Goal: Information Seeking & Learning: Learn about a topic

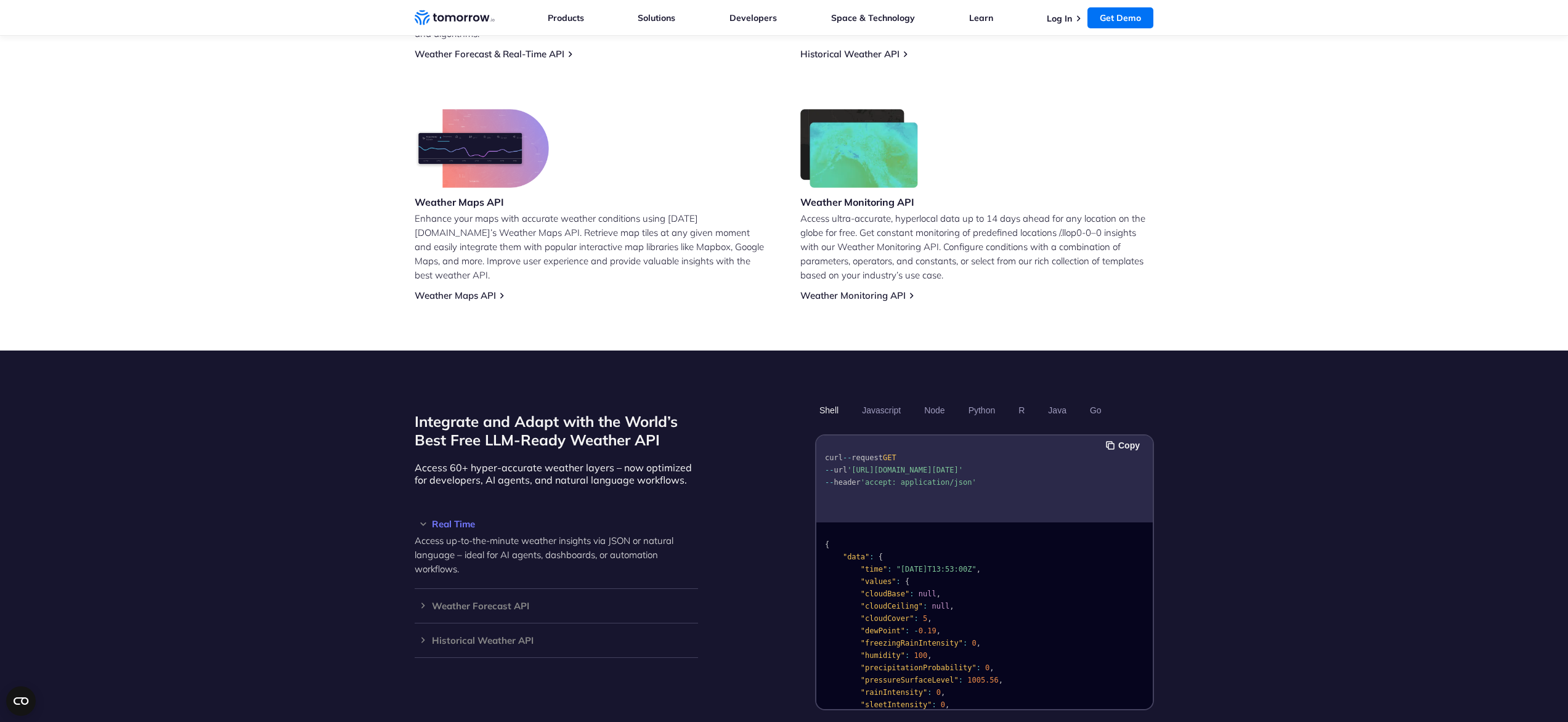
scroll to position [909, 0]
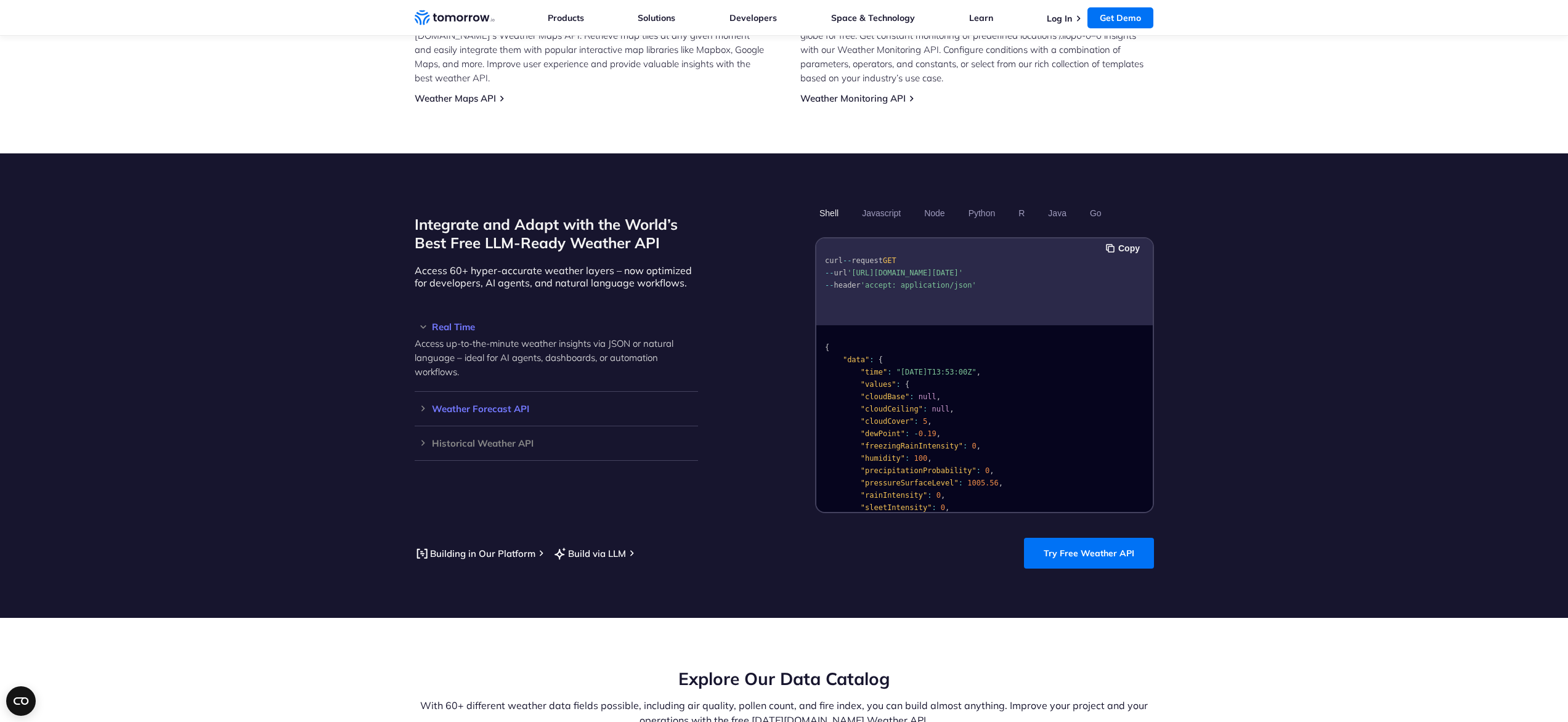
click at [459, 404] on h3 "Weather Forecast API" at bounding box center [556, 408] width 284 height 9
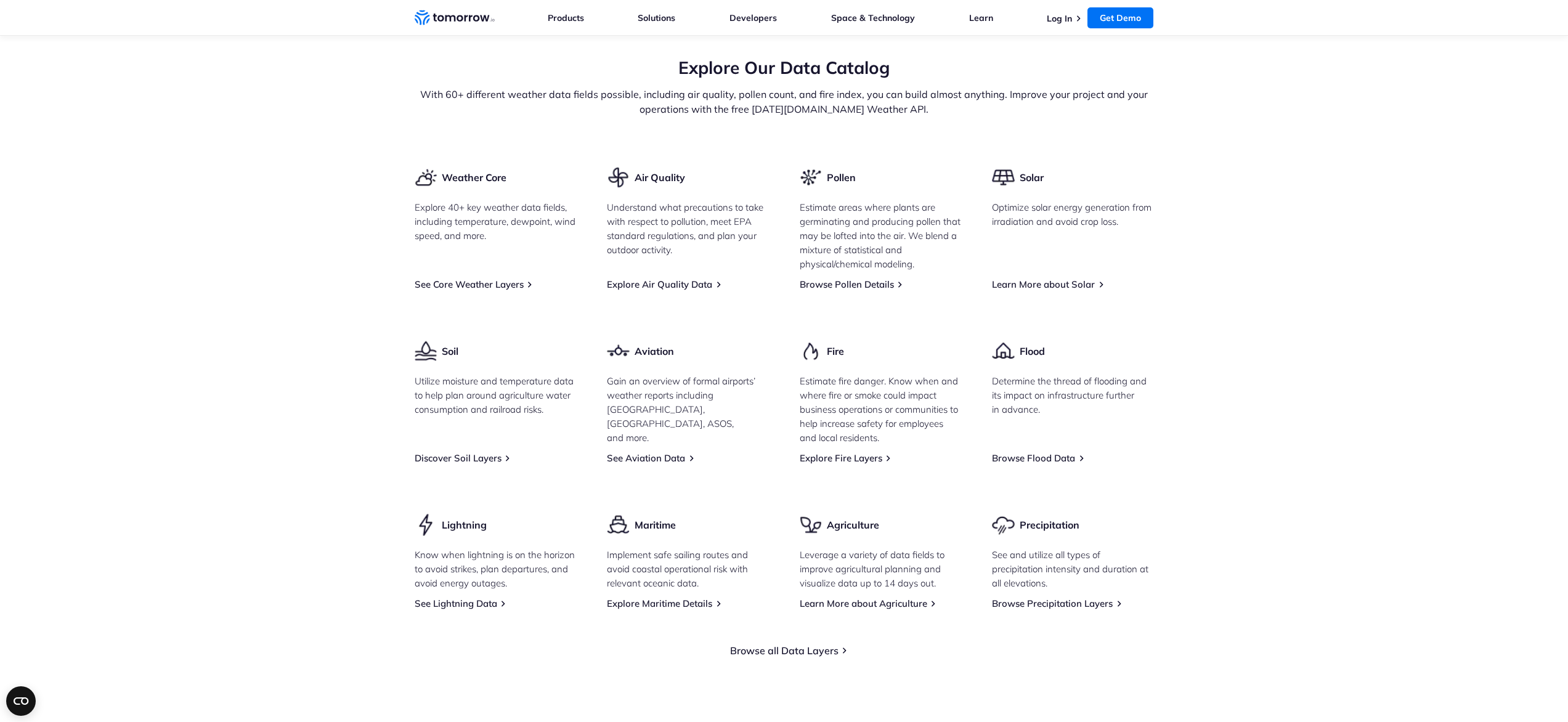
scroll to position [1522, 0]
click at [472, 277] on link "See Core Weather Layers" at bounding box center [469, 283] width 109 height 12
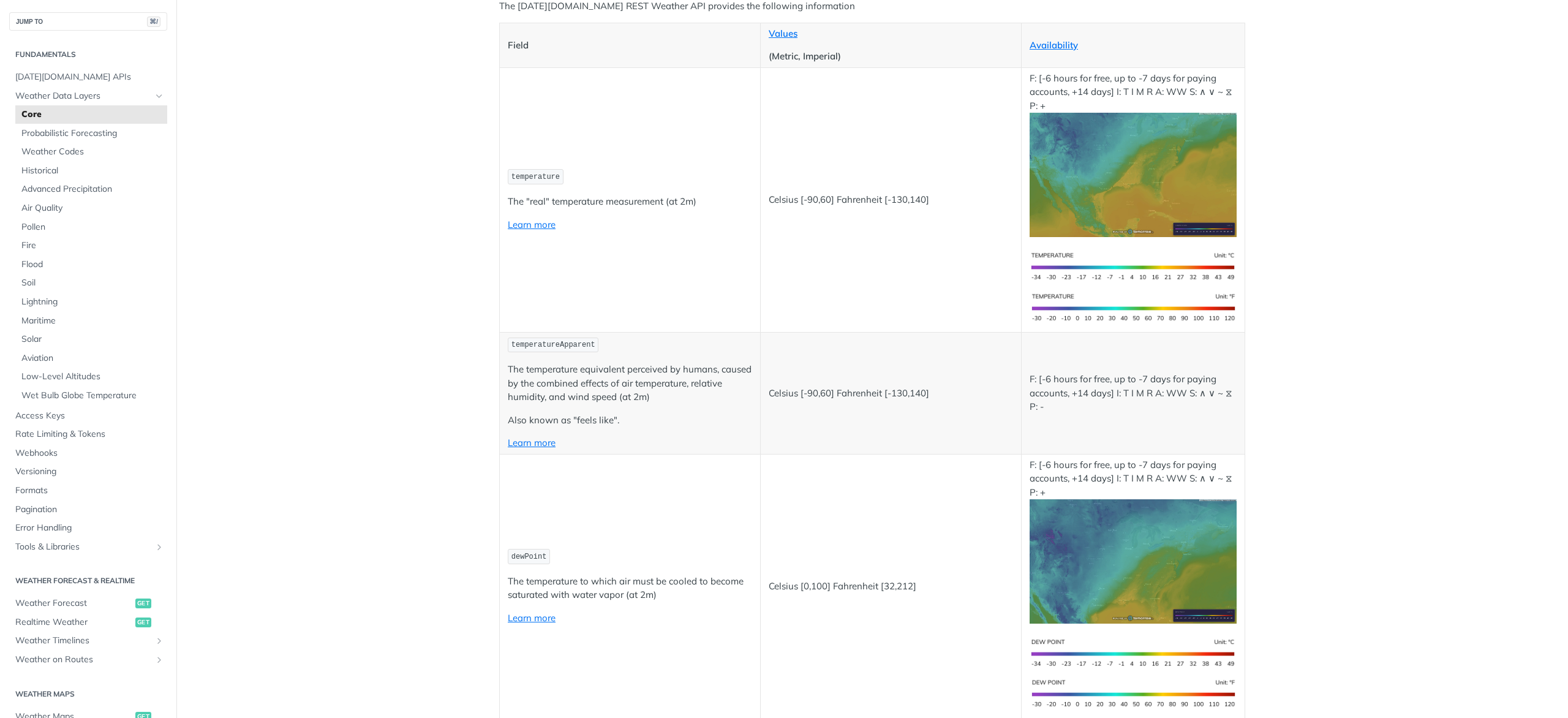
scroll to position [194, 0]
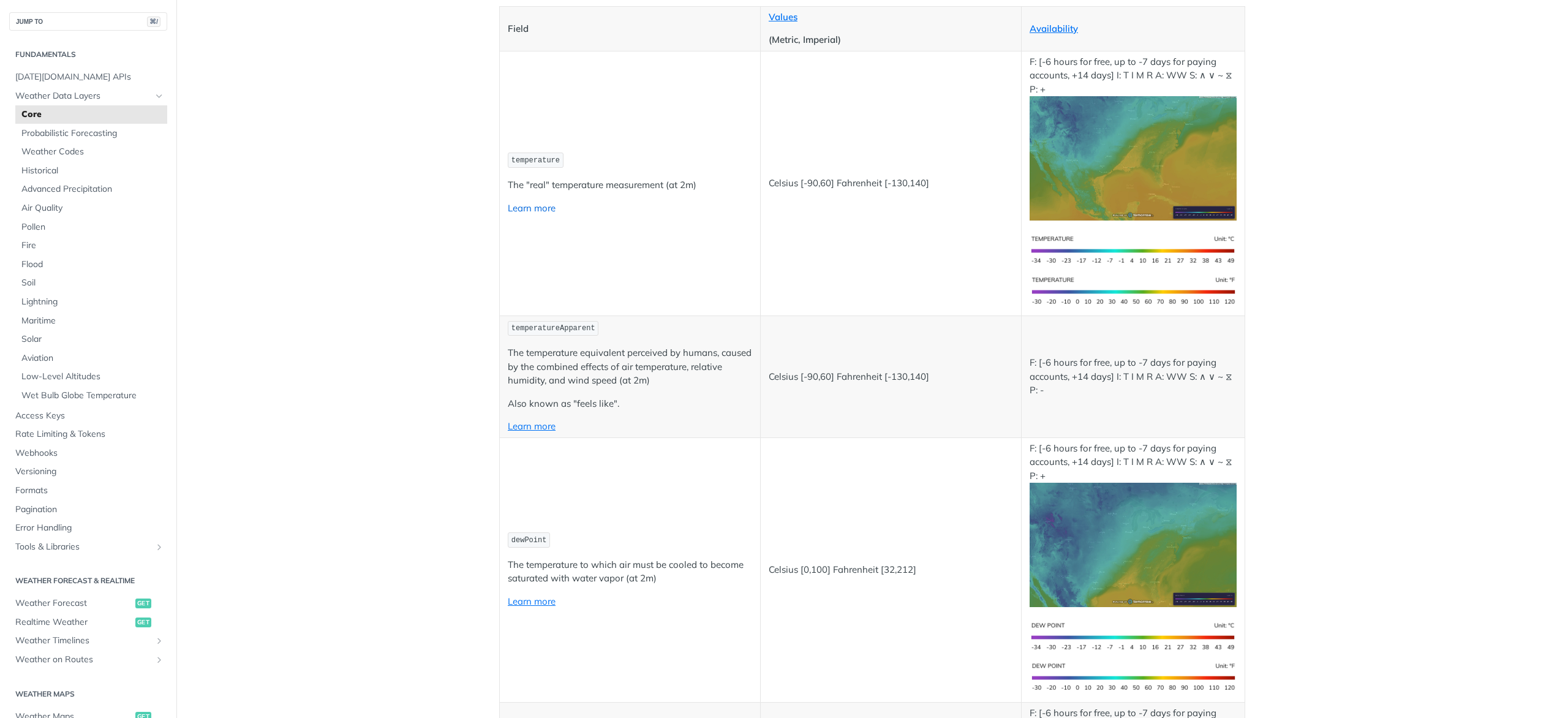
click at [517, 209] on link "Learn more" at bounding box center [532, 208] width 47 height 12
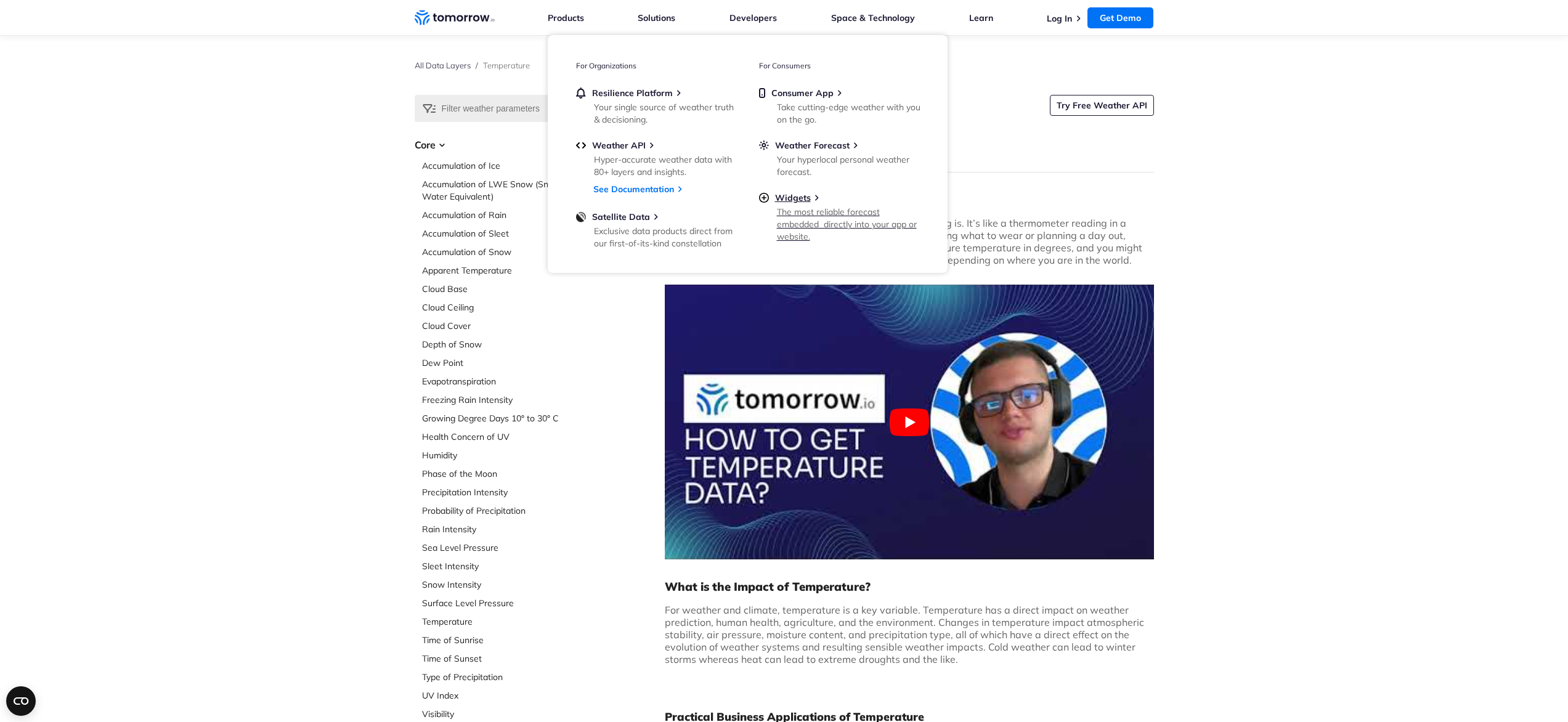
click at [857, 213] on div "The most reliable forecast embedded  directly into your app or website." at bounding box center [848, 224] width 143 height 37
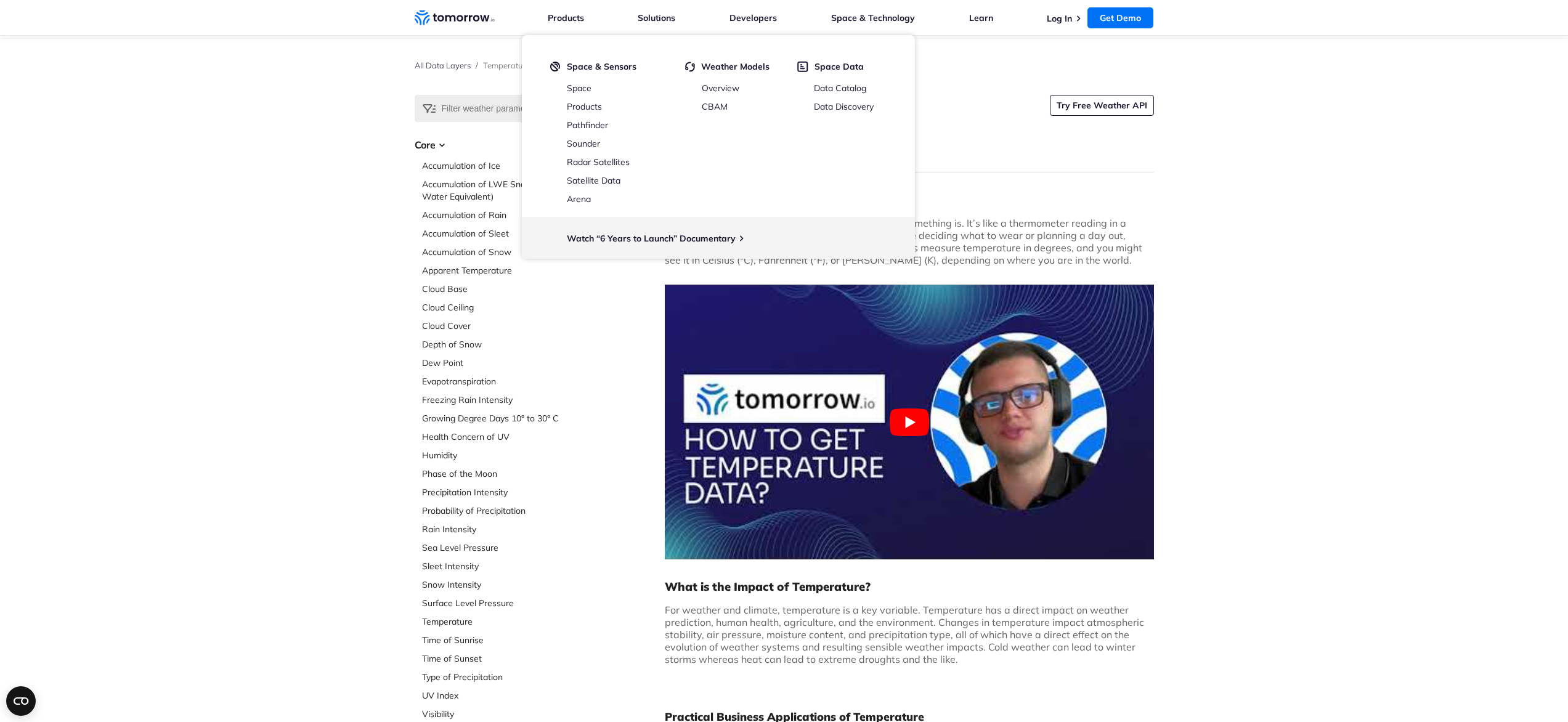
click at [1287, 295] on div "Select Data Layer Core Accumulation of Ice Accumulation of LWE Snow (Snow Water…" at bounding box center [784, 658] width 1568 height 1126
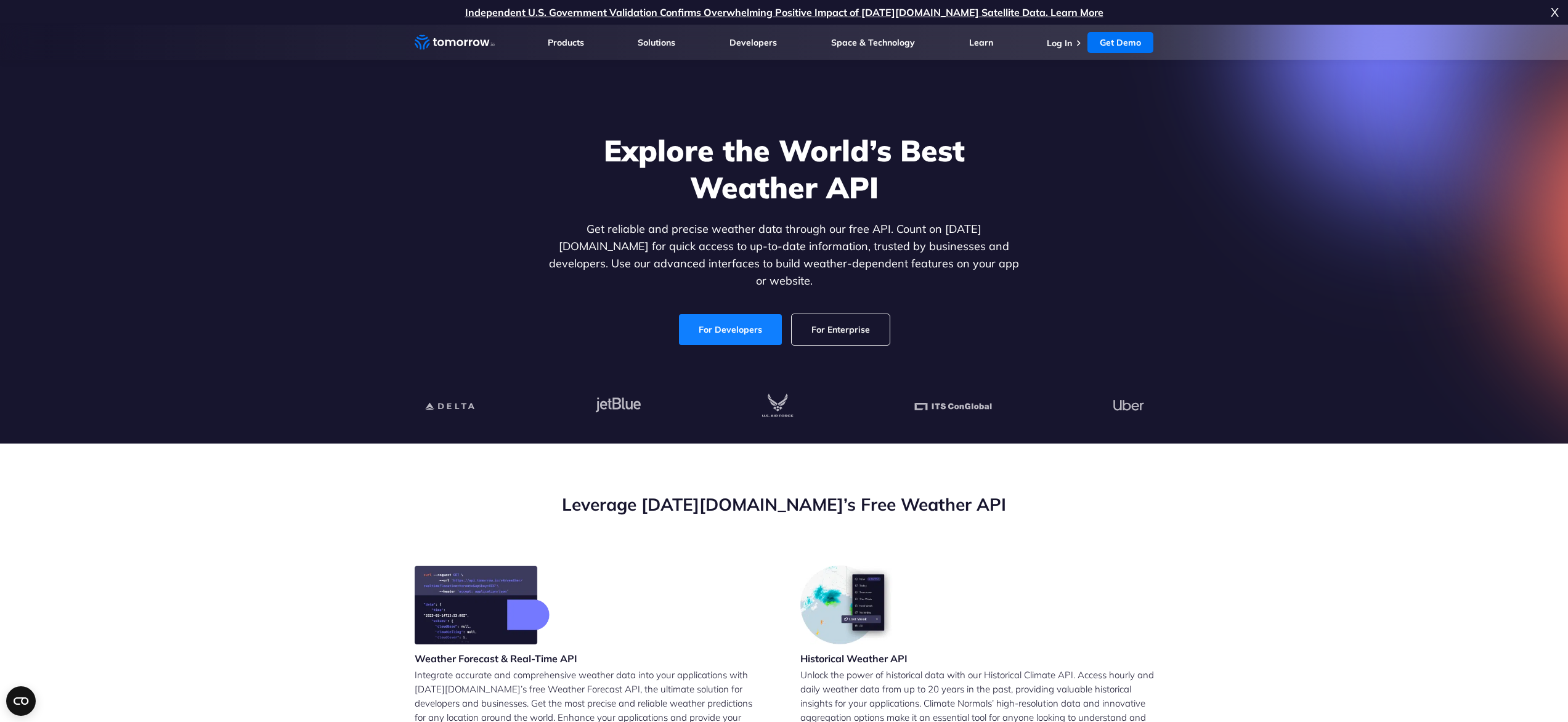
click at [777, 321] on link "For Developers" at bounding box center [730, 329] width 103 height 31
click at [729, 314] on link "For Developers" at bounding box center [730, 329] width 103 height 31
